Goal: Information Seeking & Learning: Learn about a topic

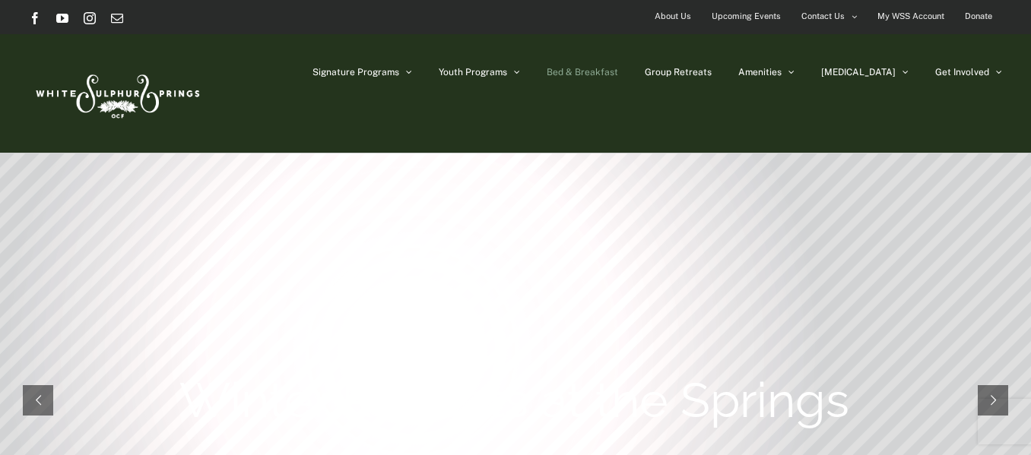
click at [618, 66] on link "Bed & Breakfast" at bounding box center [582, 72] width 71 height 76
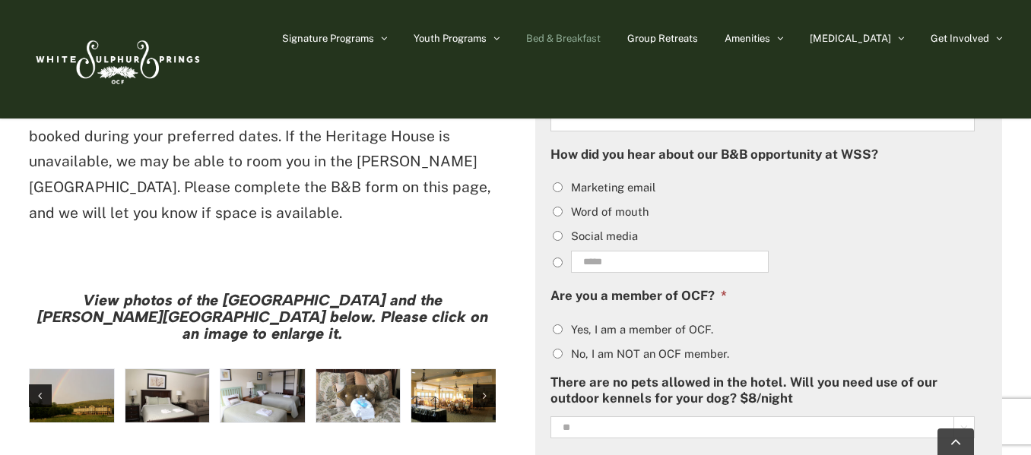
scroll to position [1216, 0]
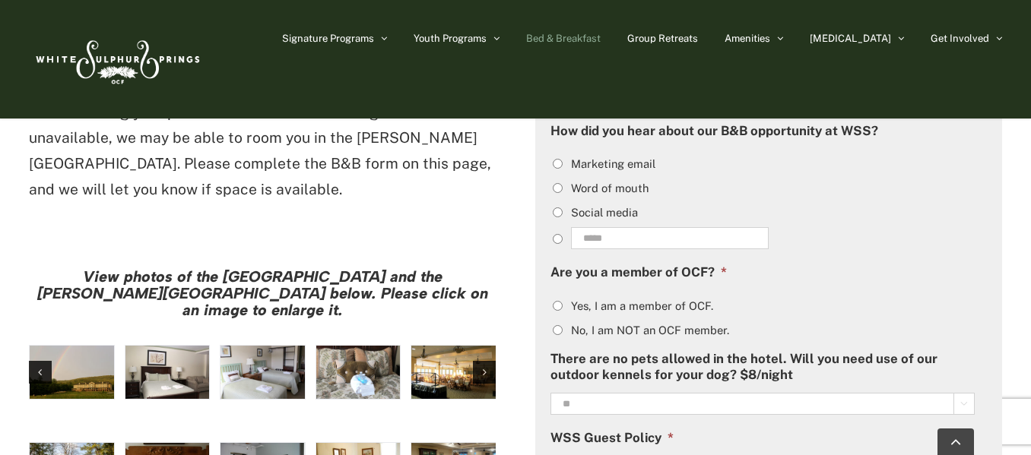
click at [65, 346] on img "large-heritage" at bounding box center [72, 372] width 84 height 53
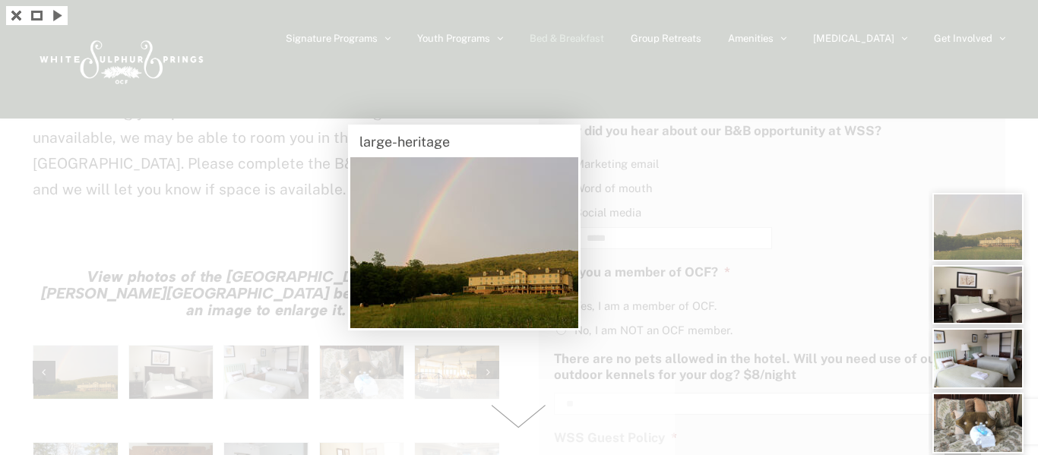
click at [723, 201] on div at bounding box center [519, 227] width 1038 height 455
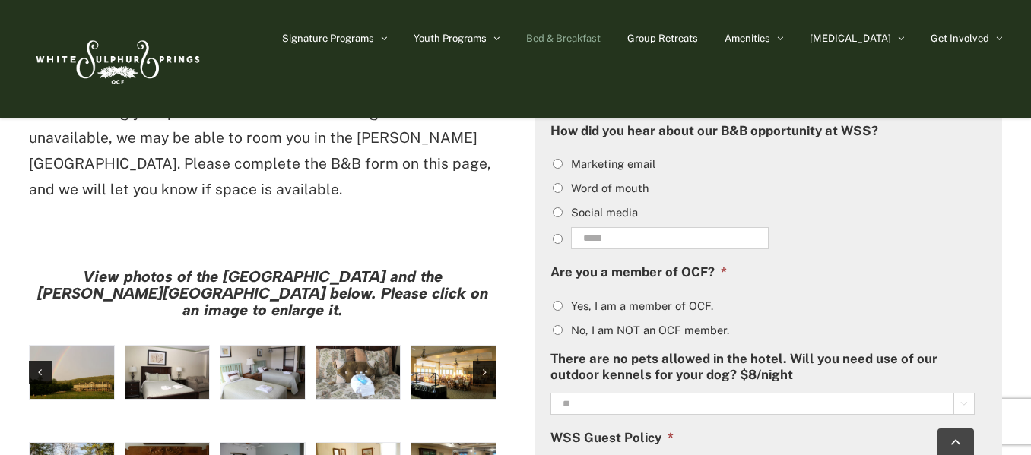
click at [193, 346] on img "hh-5" at bounding box center [167, 372] width 84 height 53
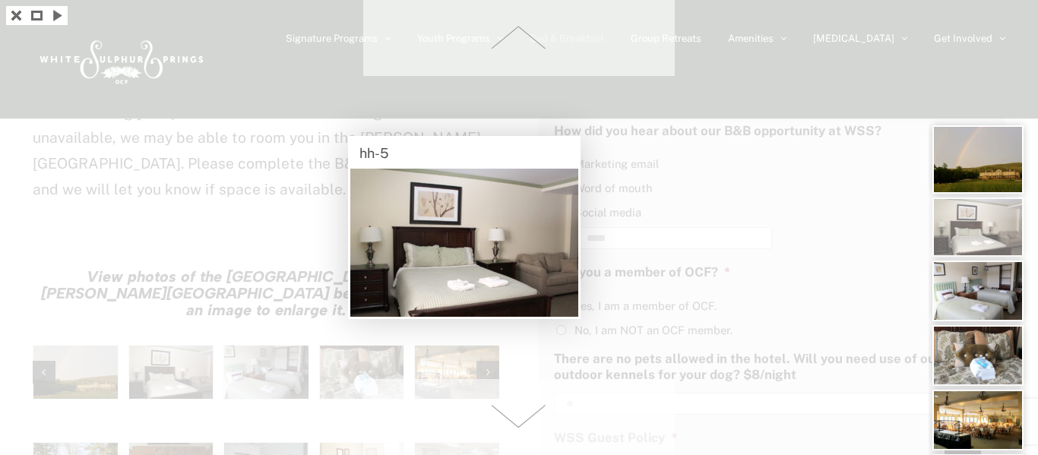
click at [272, 283] on div at bounding box center [519, 227] width 1038 height 455
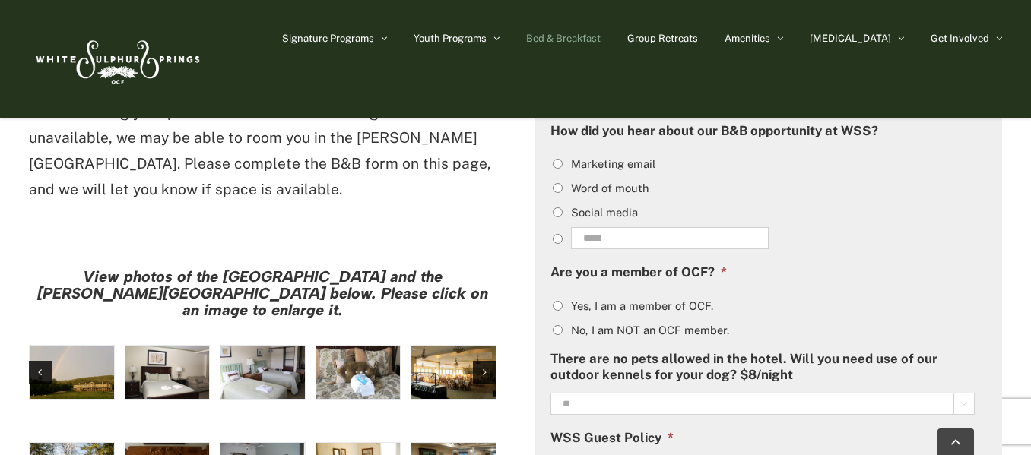
click at [262, 346] on img "hh-4" at bounding box center [262, 372] width 84 height 53
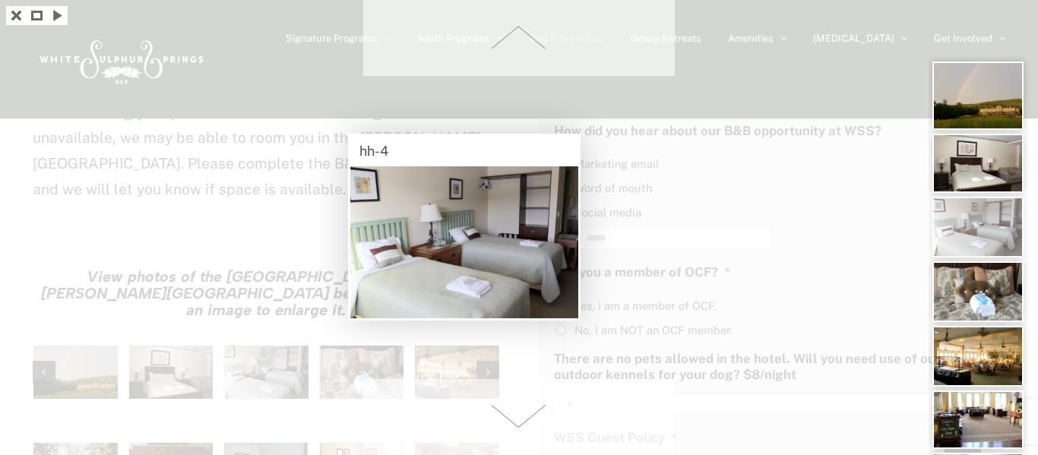
click at [638, 249] on div at bounding box center [519, 227] width 1038 height 455
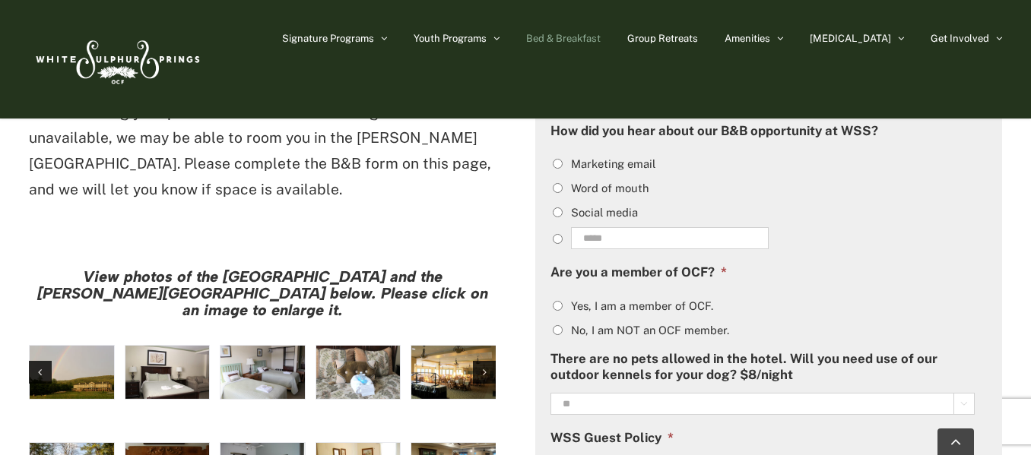
click at [436, 346] on img "hh-7" at bounding box center [453, 372] width 84 height 53
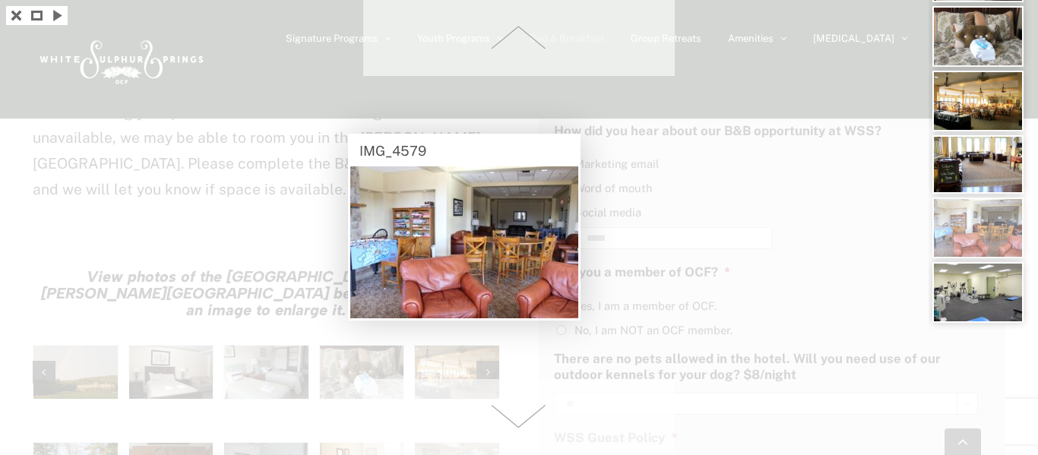
click at [265, 379] on div at bounding box center [519, 227] width 1038 height 455
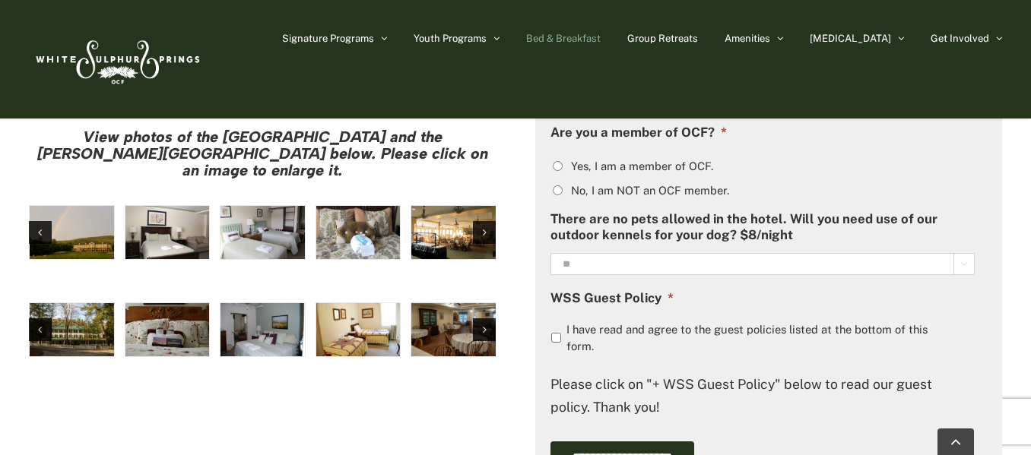
scroll to position [1368, 0]
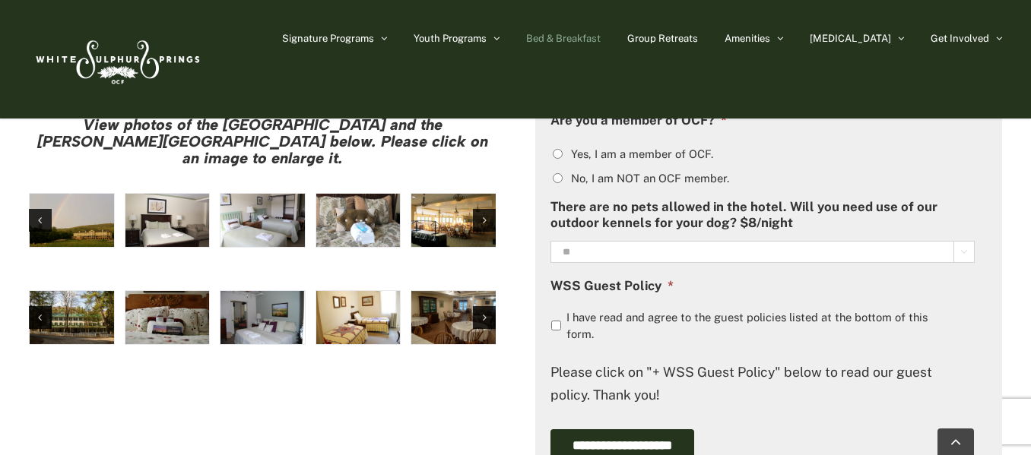
click at [365, 291] on img "Harrison House Guestroom (5)" at bounding box center [358, 317] width 84 height 53
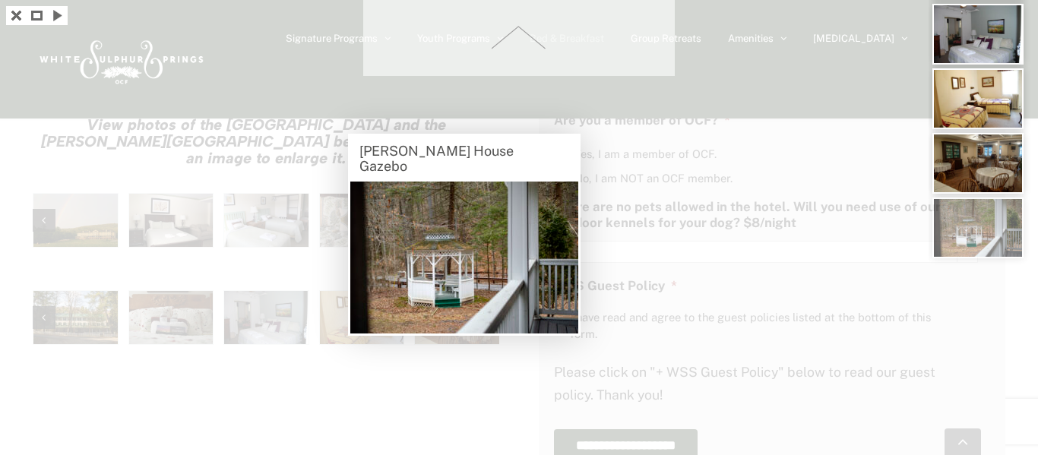
click at [745, 62] on div at bounding box center [519, 227] width 1038 height 455
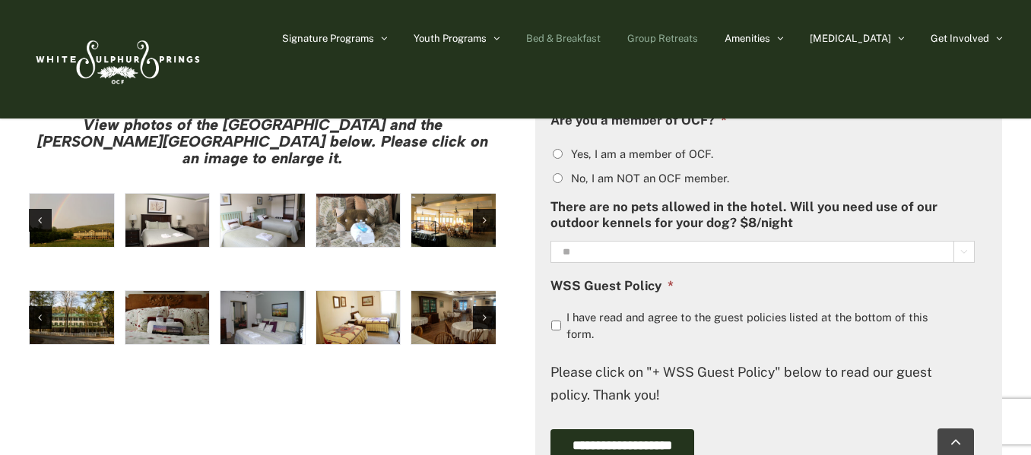
click at [698, 45] on link "Group Retreats" at bounding box center [662, 38] width 71 height 76
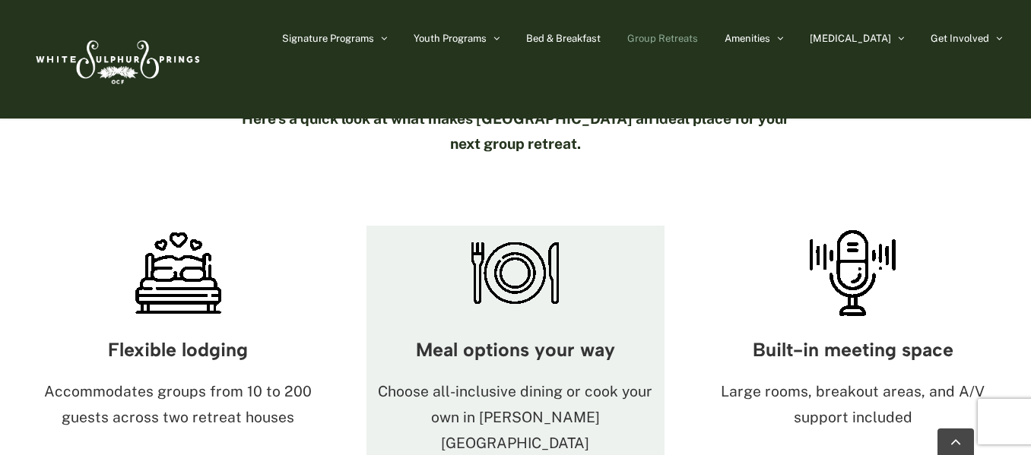
scroll to position [608, 0]
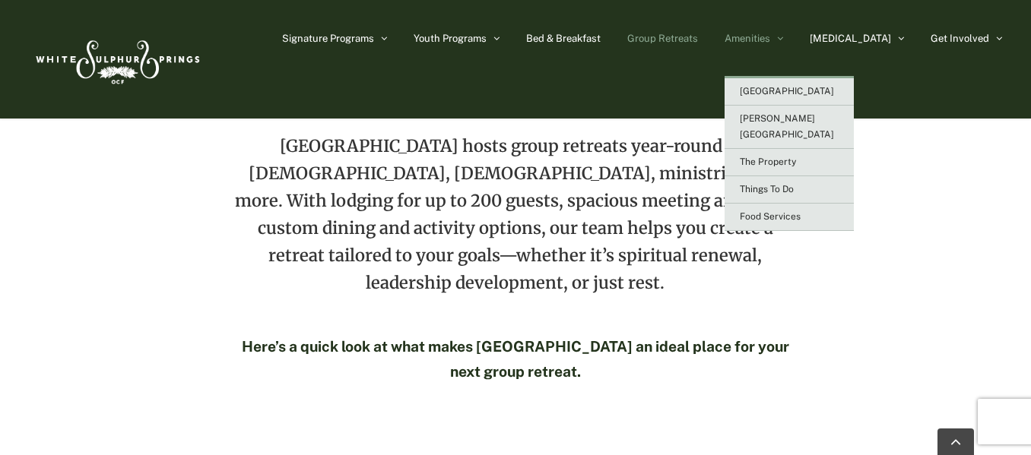
click at [770, 37] on span "Amenities" at bounding box center [747, 38] width 46 height 10
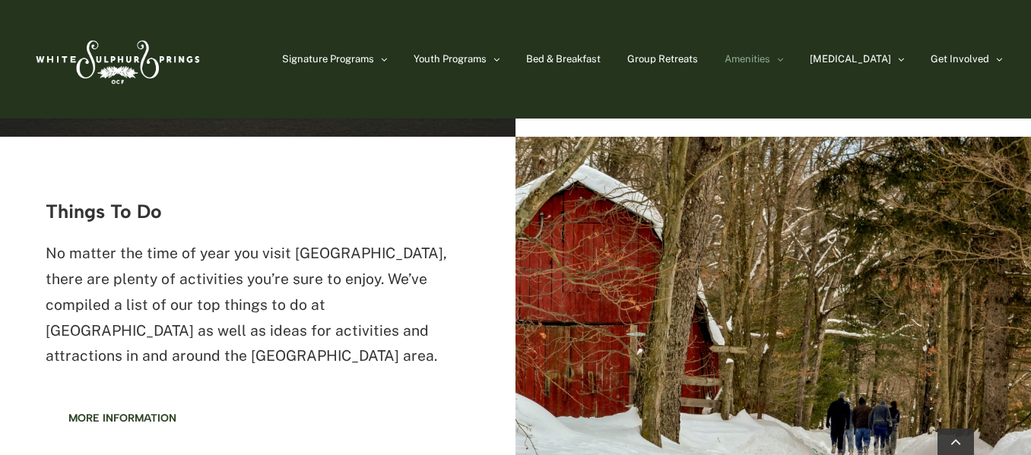
scroll to position [1672, 0]
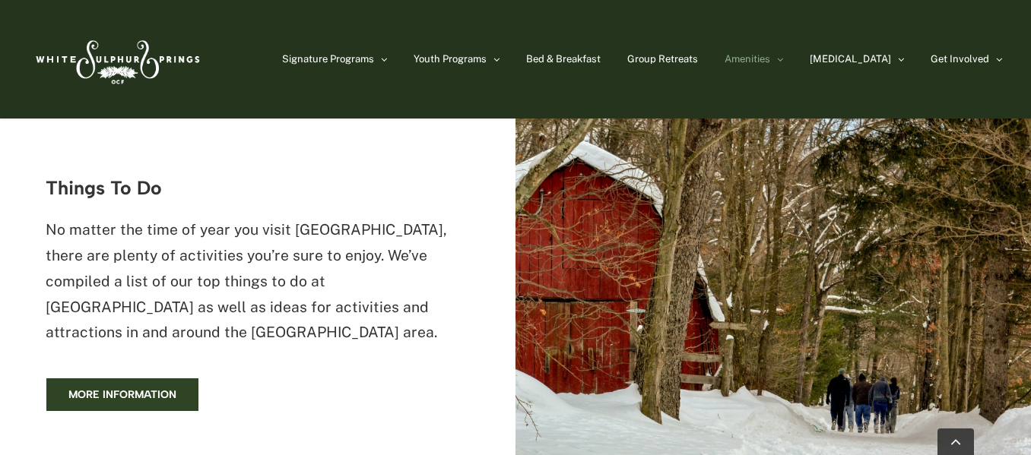
click at [112, 385] on link "More information" at bounding box center [123, 395] width 154 height 34
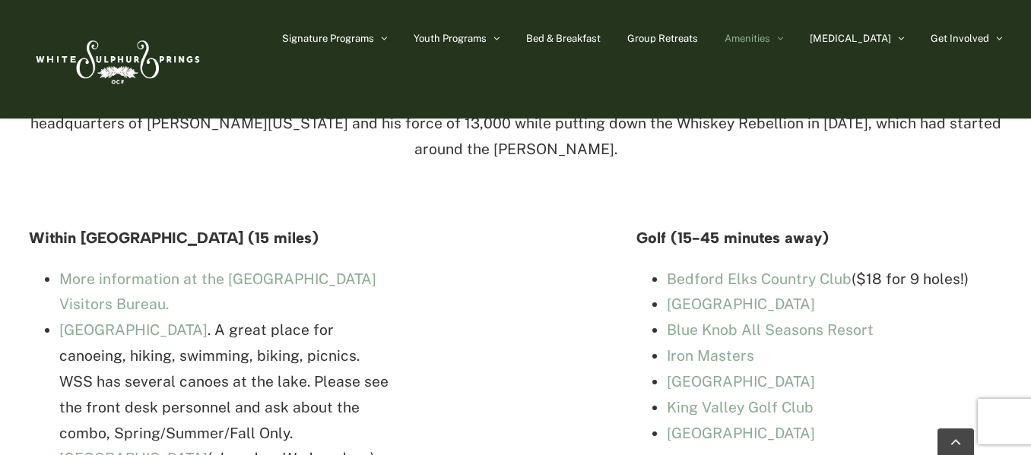
scroll to position [3193, 0]
